Goal: Information Seeking & Learning: Learn about a topic

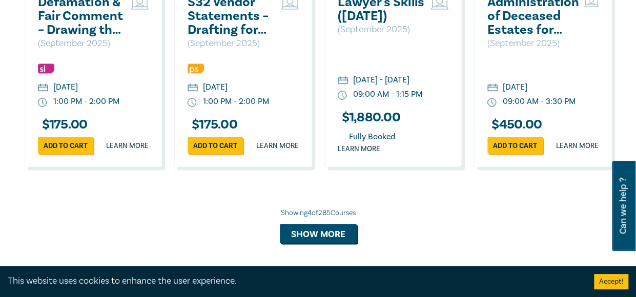
scroll to position [821, 0]
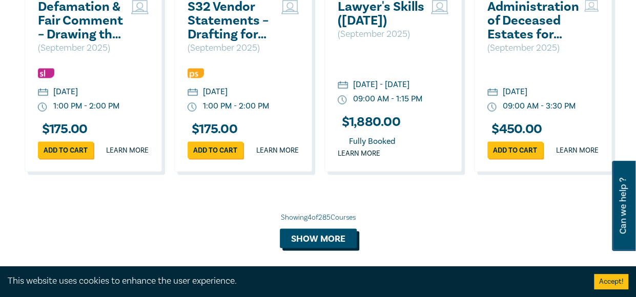
click at [327, 248] on button "Show more" at bounding box center [318, 238] width 77 height 19
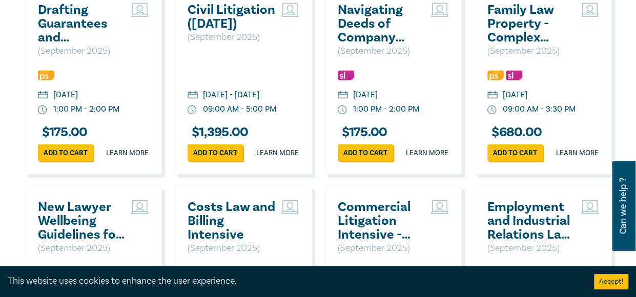
scroll to position [1216, 0]
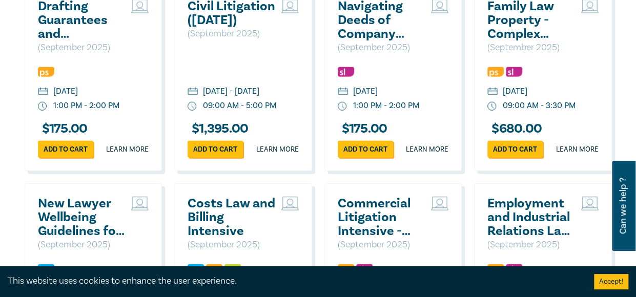
click at [135, 13] on img at bounding box center [139, 6] width 17 height 14
click at [48, 41] on h2 "Drafting Guarantees and Indemnities" at bounding box center [82, 20] width 89 height 42
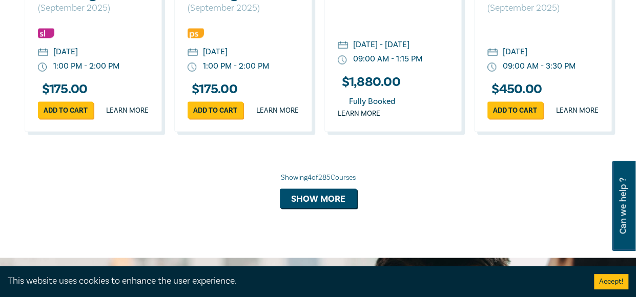
scroll to position [863, 0]
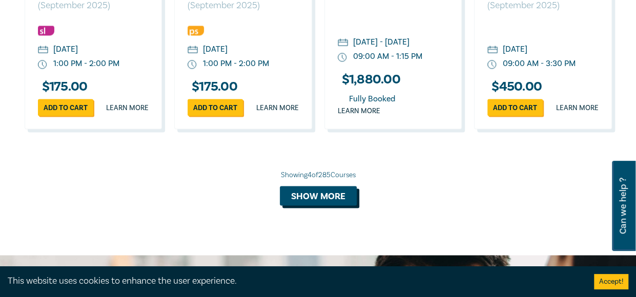
click at [322, 206] on button "Show more" at bounding box center [318, 195] width 77 height 19
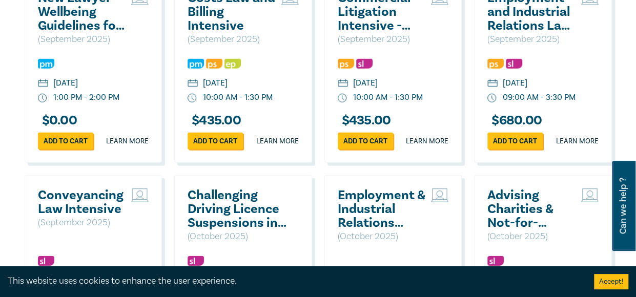
scroll to position [1429, 0]
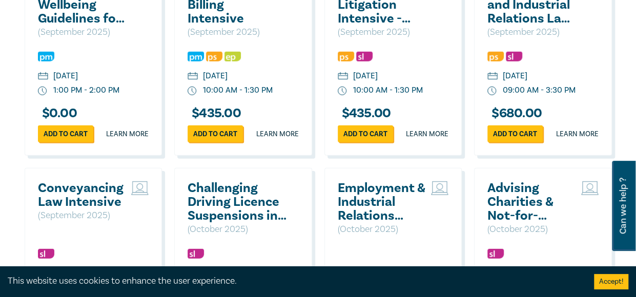
click at [516, 26] on h2 "Employment and Industrial Relations Law - Practice and Procedure ([DATE])" at bounding box center [532, 5] width 89 height 42
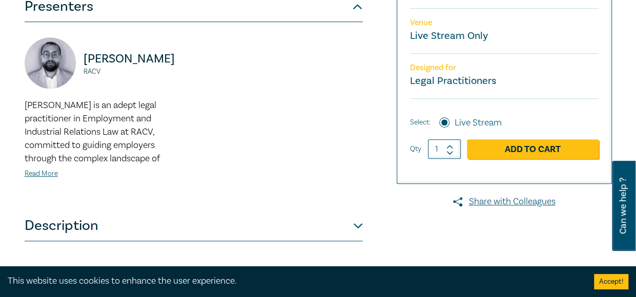
scroll to position [323, 0]
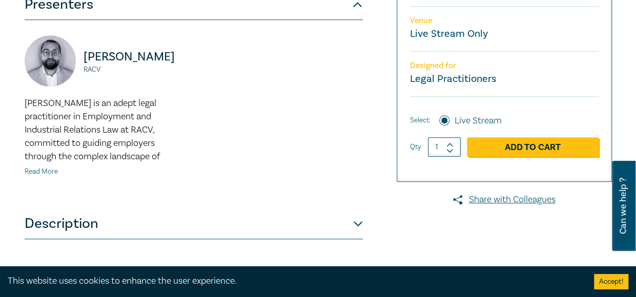
click at [36, 174] on link "Read More" at bounding box center [41, 171] width 33 height 9
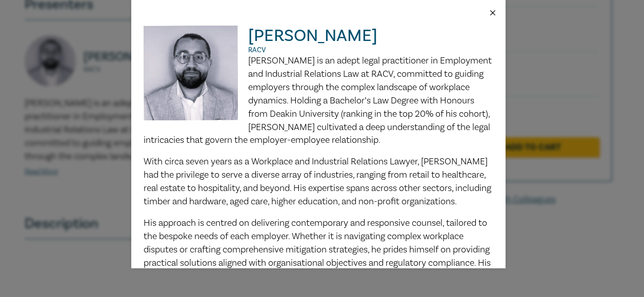
click at [492, 12] on button "Close" at bounding box center [492, 12] width 9 height 9
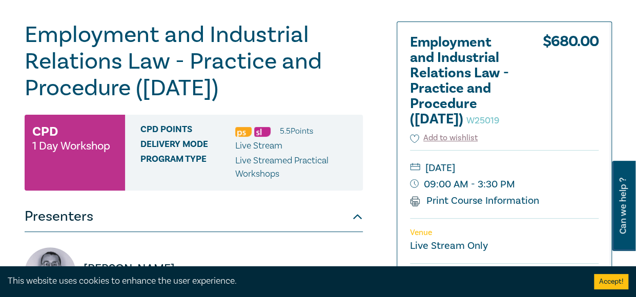
scroll to position [107, 0]
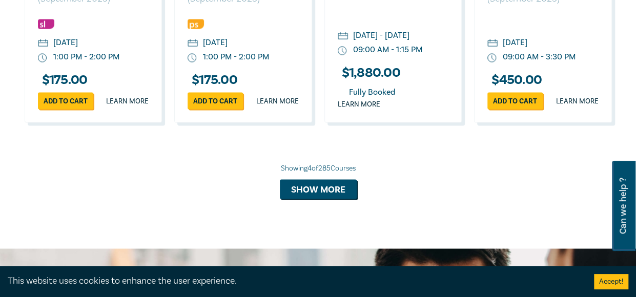
scroll to position [877, 0]
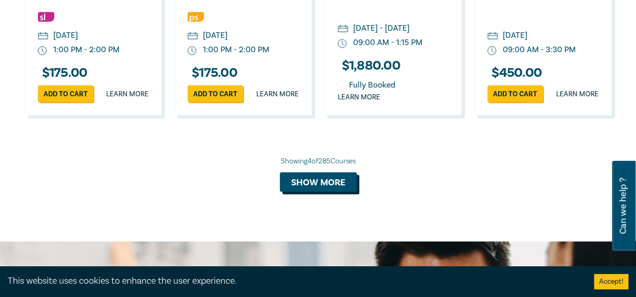
click at [308, 192] on button "Show more" at bounding box center [318, 181] width 77 height 19
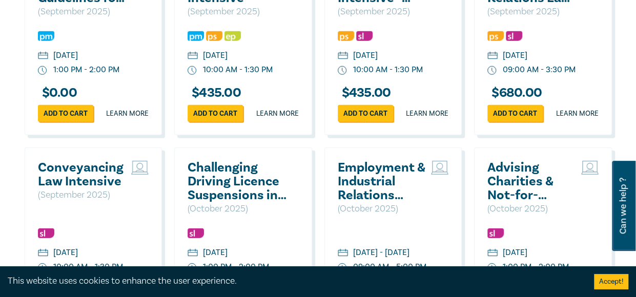
scroll to position [1454, 0]
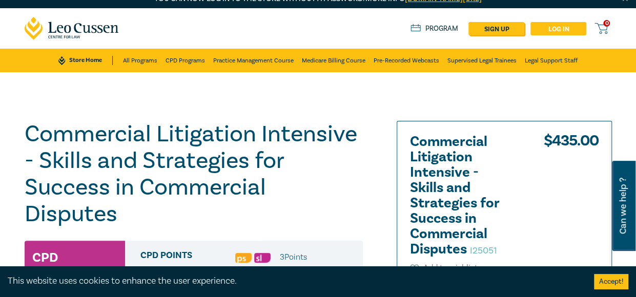
scroll to position [17, 0]
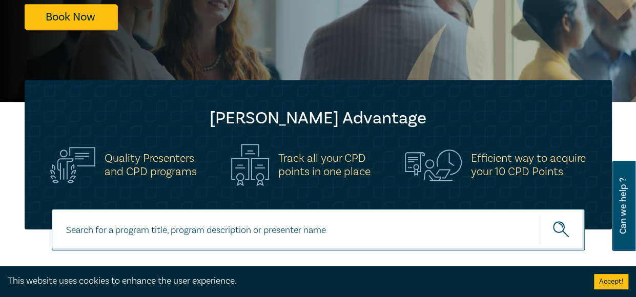
scroll to position [243, 0]
